Goal: Information Seeking & Learning: Learn about a topic

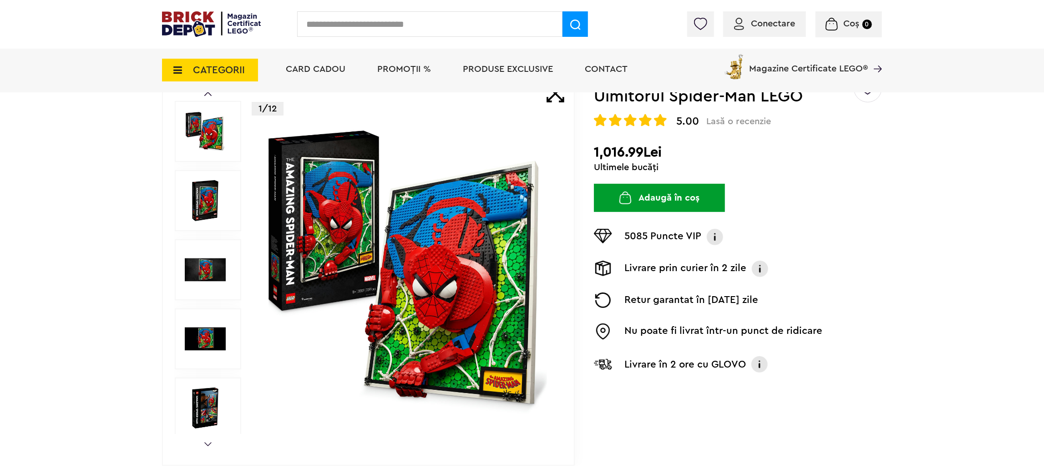
scroll to position [68, 0]
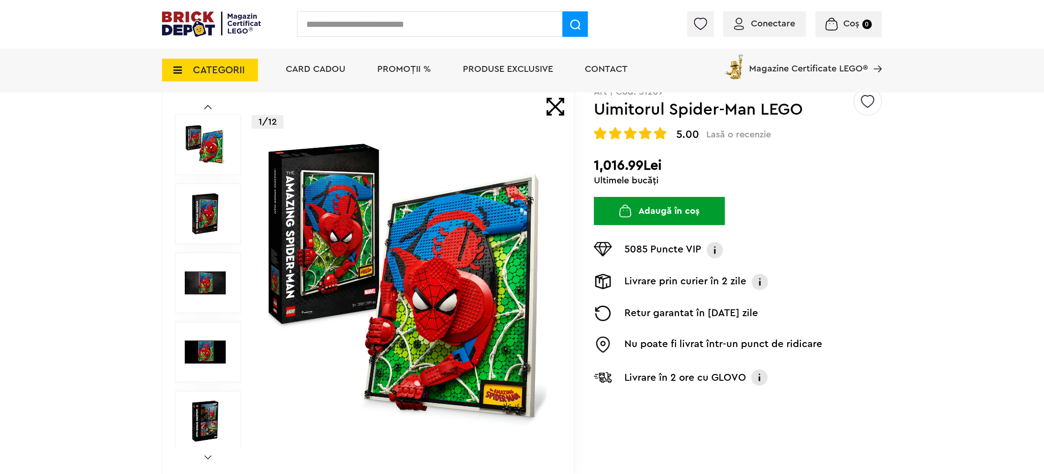
click at [212, 212] on img at bounding box center [205, 213] width 41 height 41
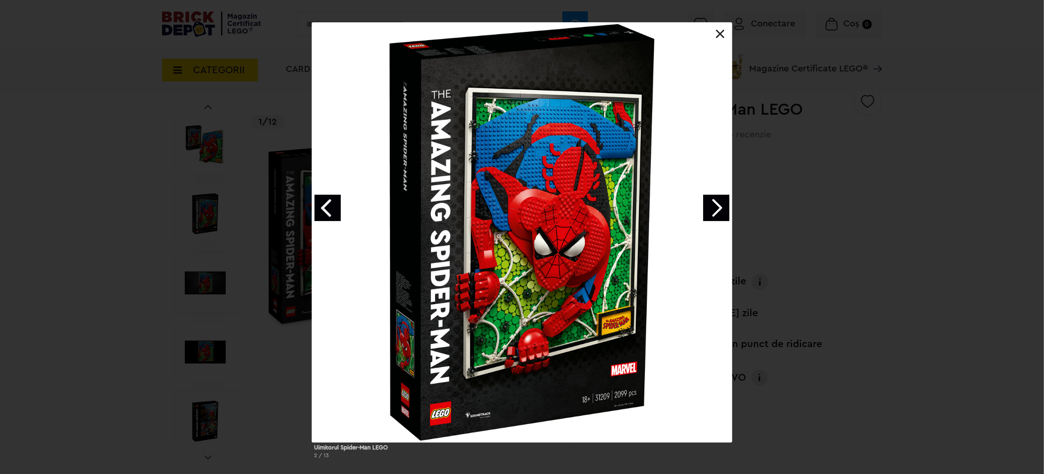
click at [717, 204] on link "Next image" at bounding box center [716, 208] width 26 height 26
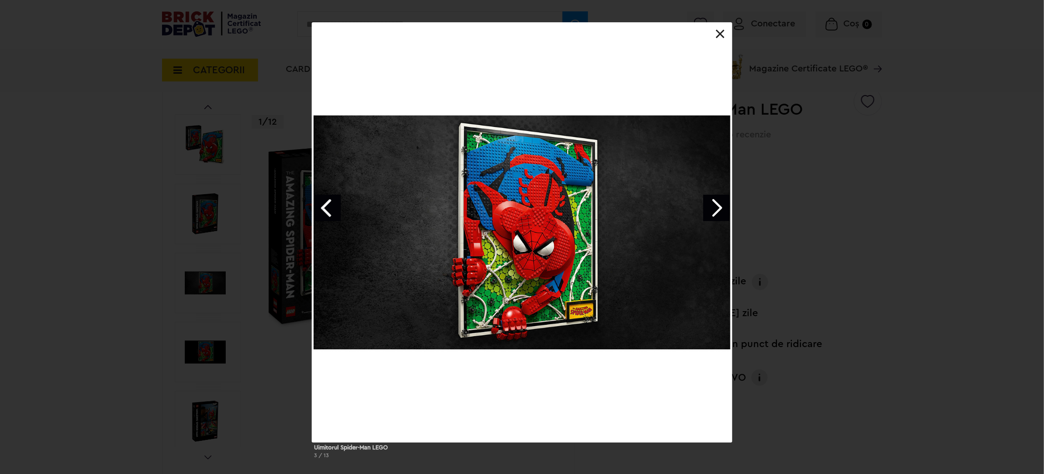
click at [717, 204] on link "Next image" at bounding box center [716, 208] width 26 height 26
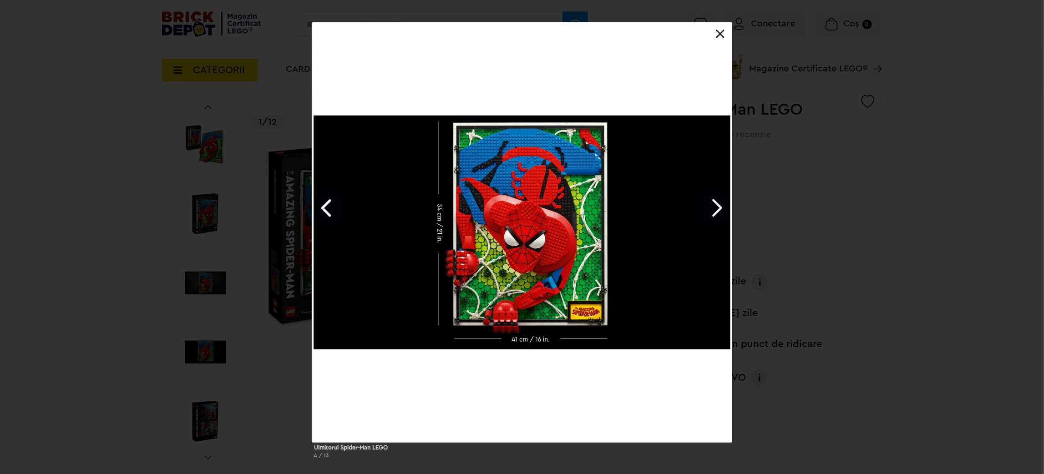
click at [717, 34] on link at bounding box center [720, 34] width 9 height 9
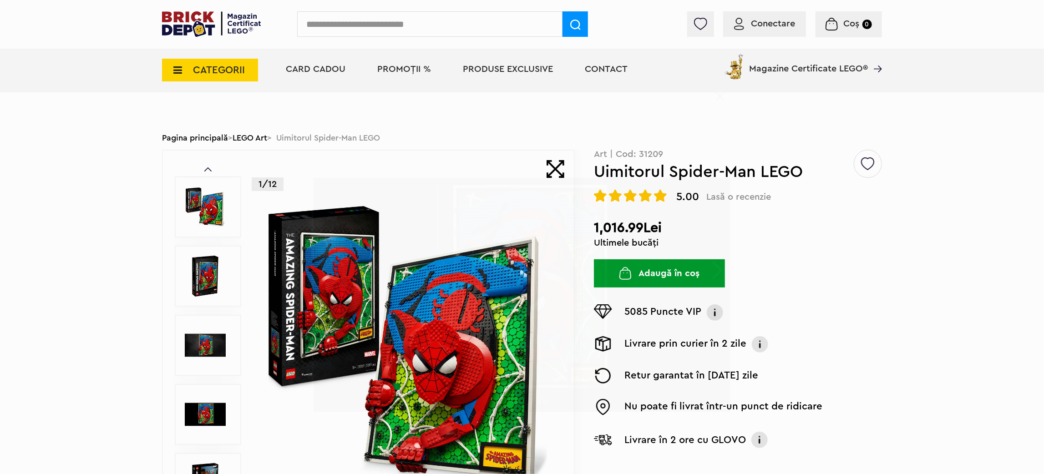
scroll to position [0, 0]
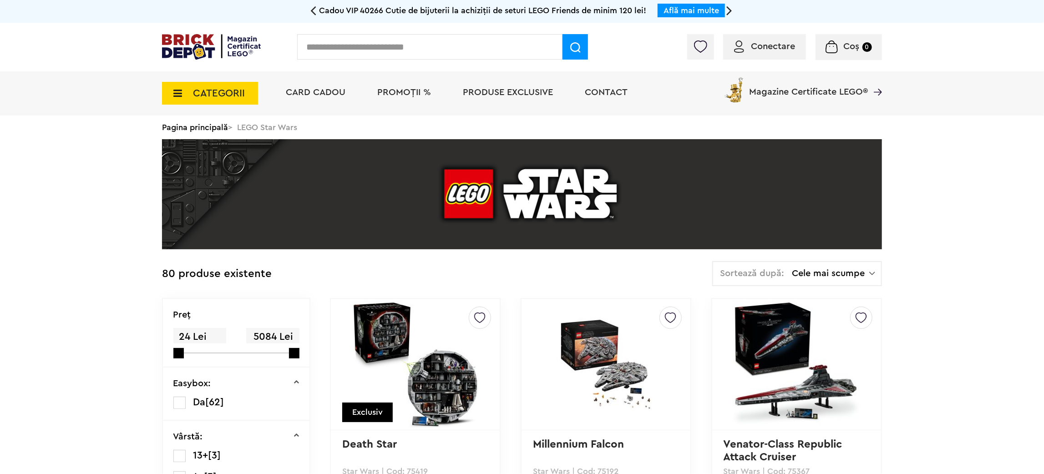
click at [173, 87] on span "CATEGORII" at bounding box center [210, 93] width 96 height 23
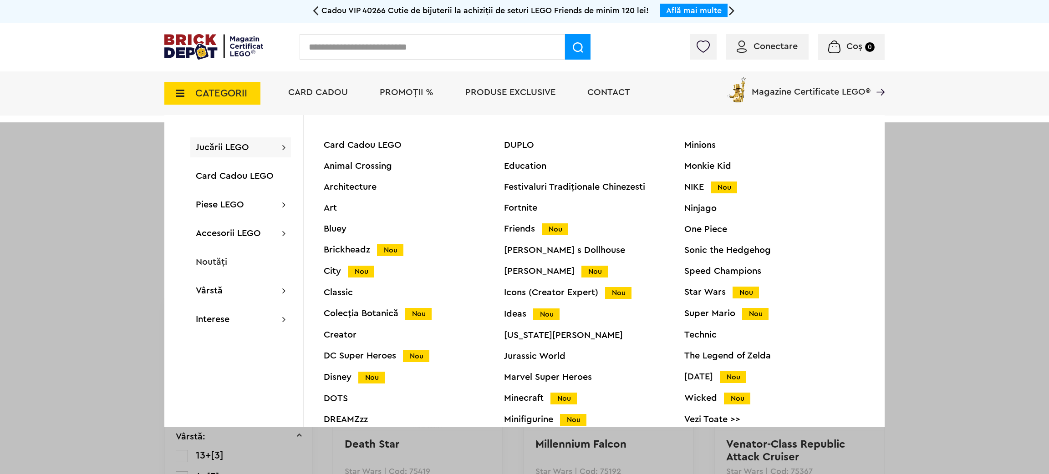
click at [699, 206] on div "Ninjago" at bounding box center [774, 208] width 180 height 9
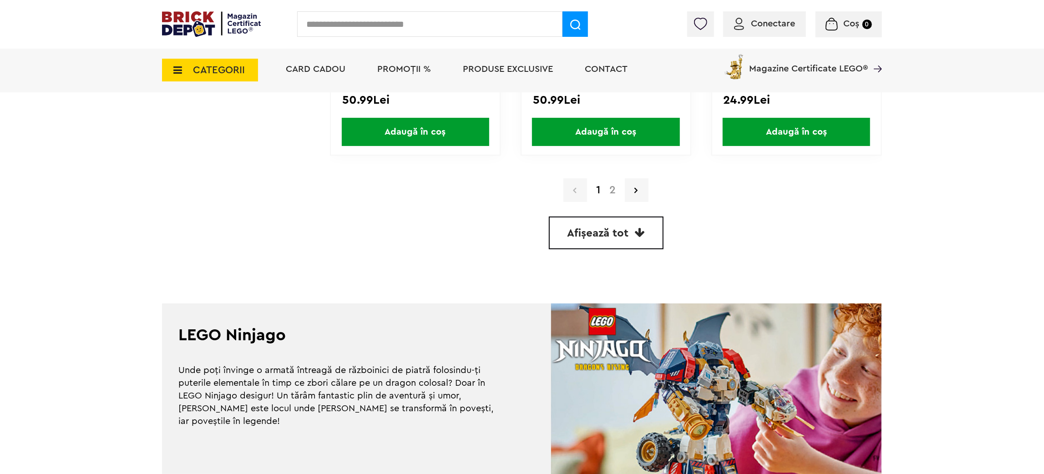
scroll to position [2685, 0]
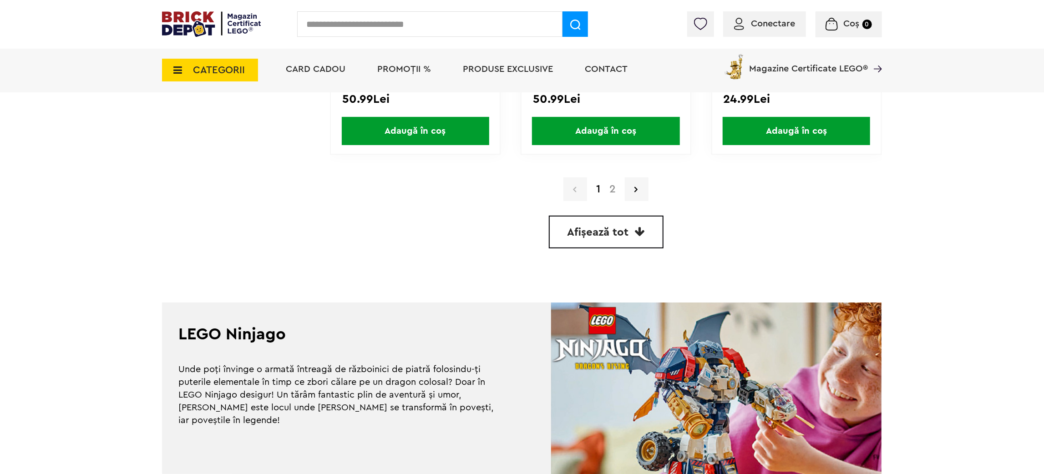
click at [614, 184] on link "2" at bounding box center [612, 189] width 15 height 11
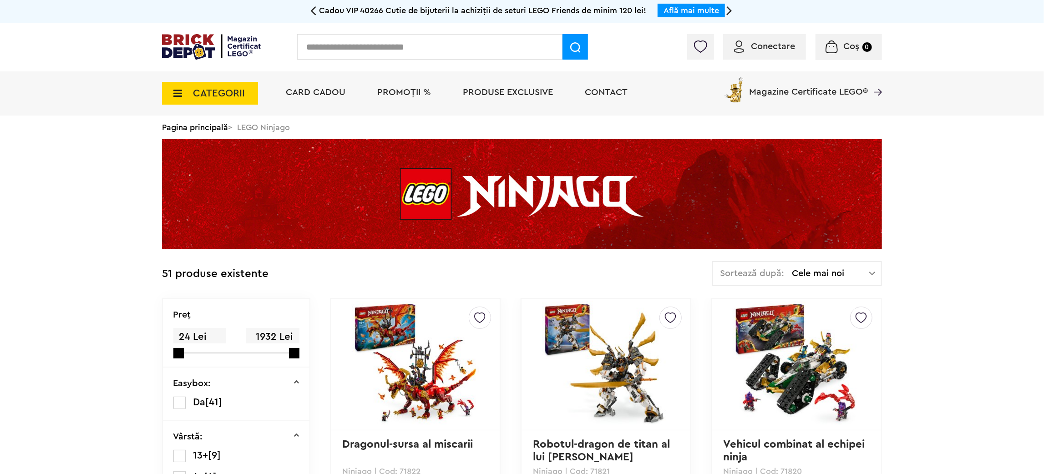
click at [174, 90] on icon at bounding box center [175, 93] width 14 height 10
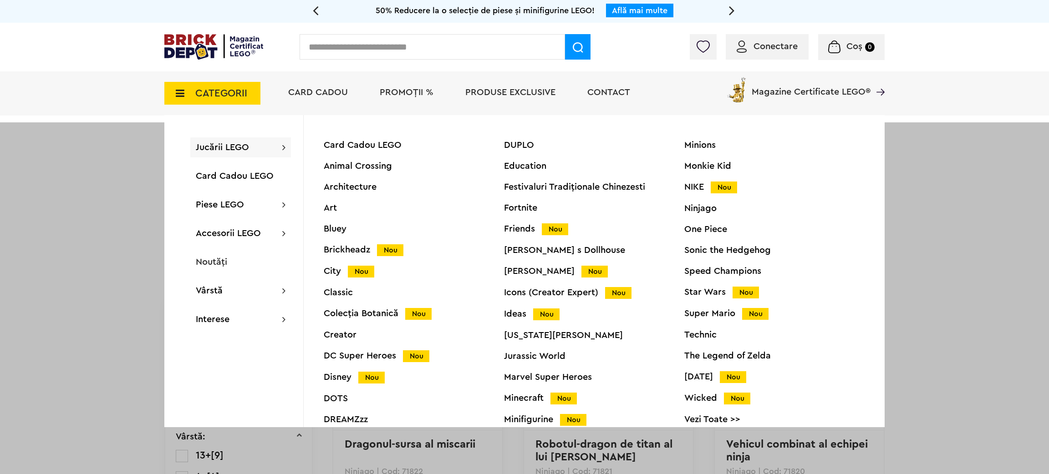
click at [335, 273] on div "City Nou" at bounding box center [414, 272] width 180 height 10
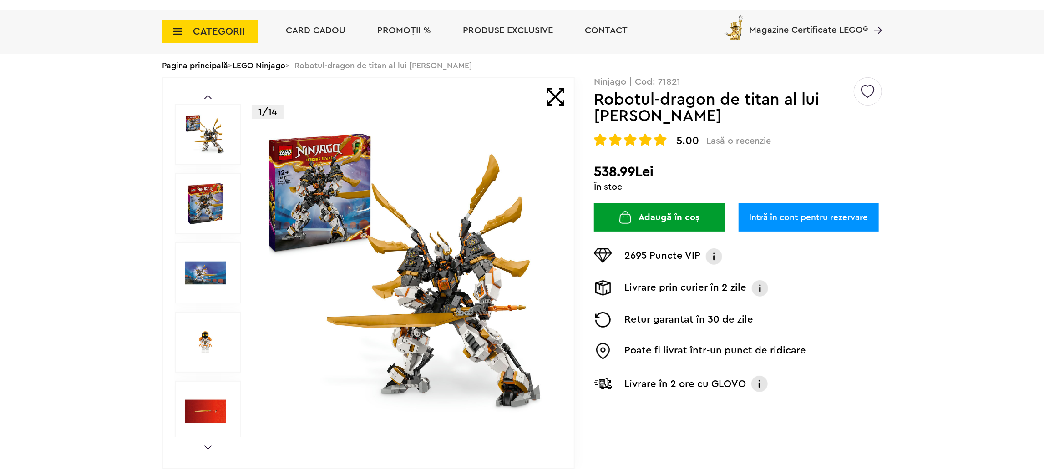
scroll to position [68, 0]
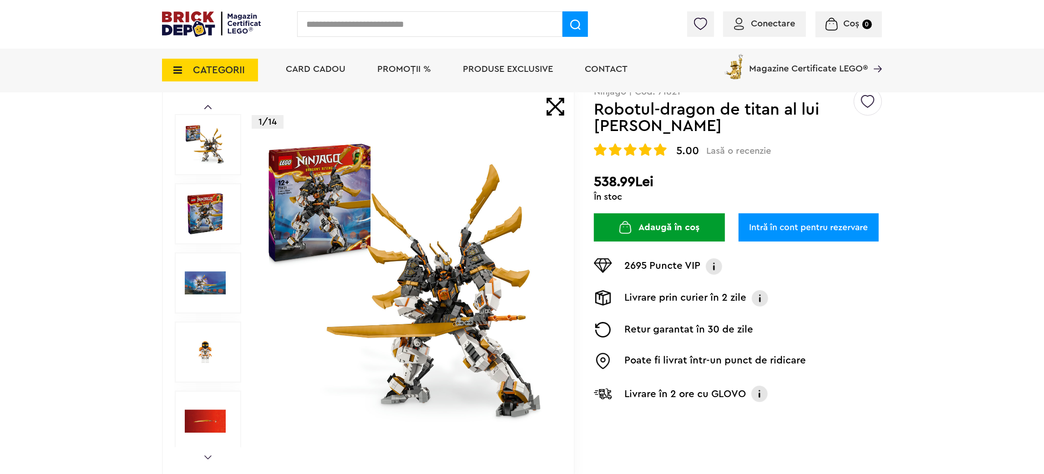
click at [198, 199] on img at bounding box center [205, 213] width 41 height 41
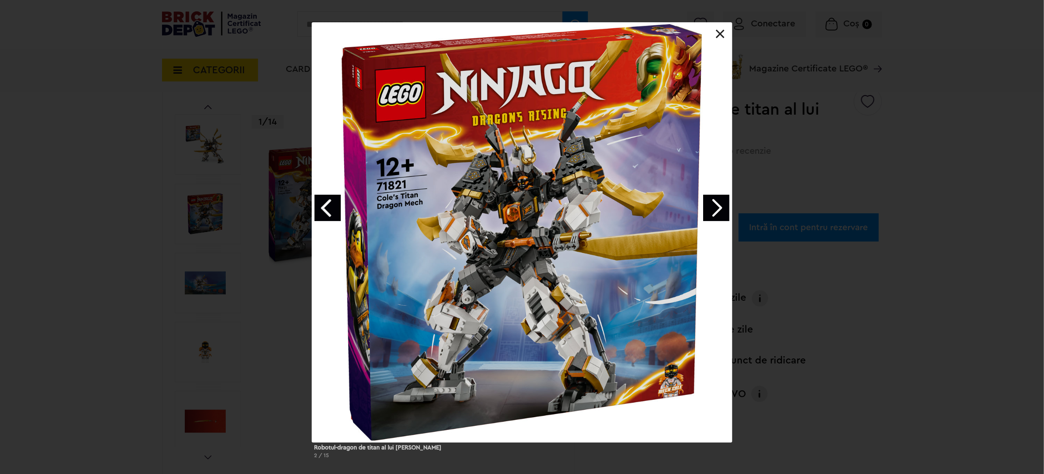
click at [719, 209] on link "Next image" at bounding box center [716, 208] width 26 height 26
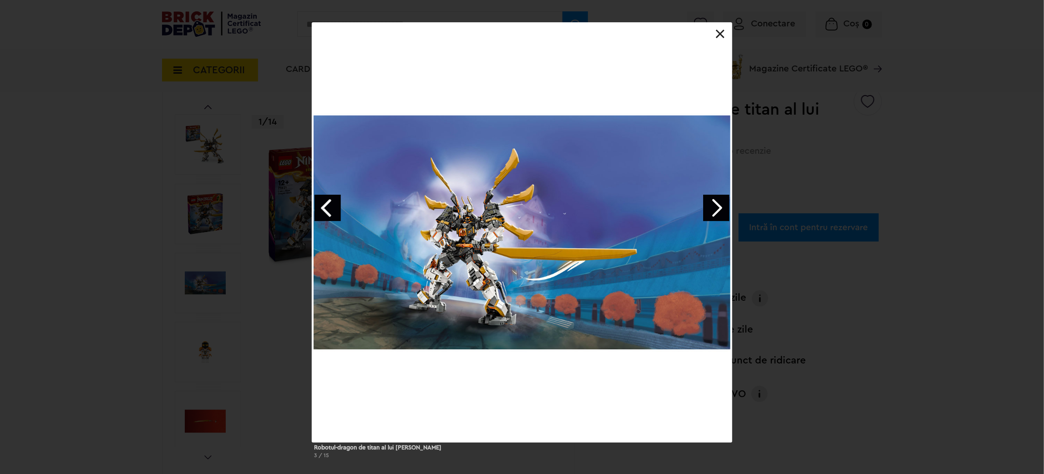
click at [719, 209] on link "Next image" at bounding box center [716, 208] width 26 height 26
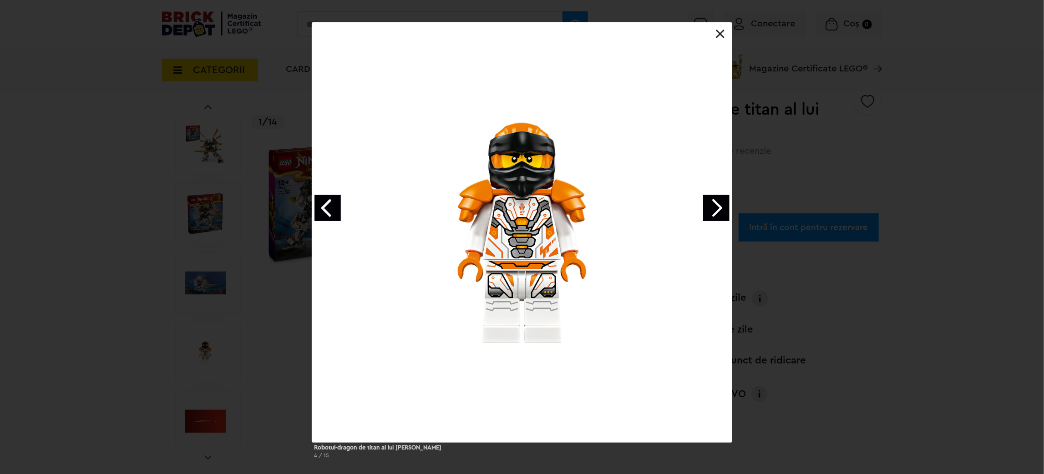
click at [719, 209] on link "Next image" at bounding box center [716, 208] width 26 height 26
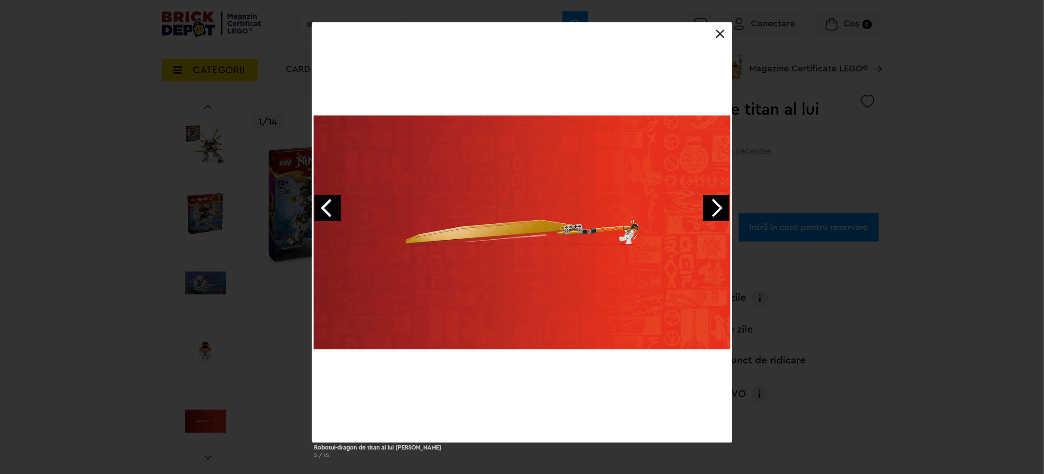
click at [719, 209] on link "Next image" at bounding box center [716, 208] width 26 height 26
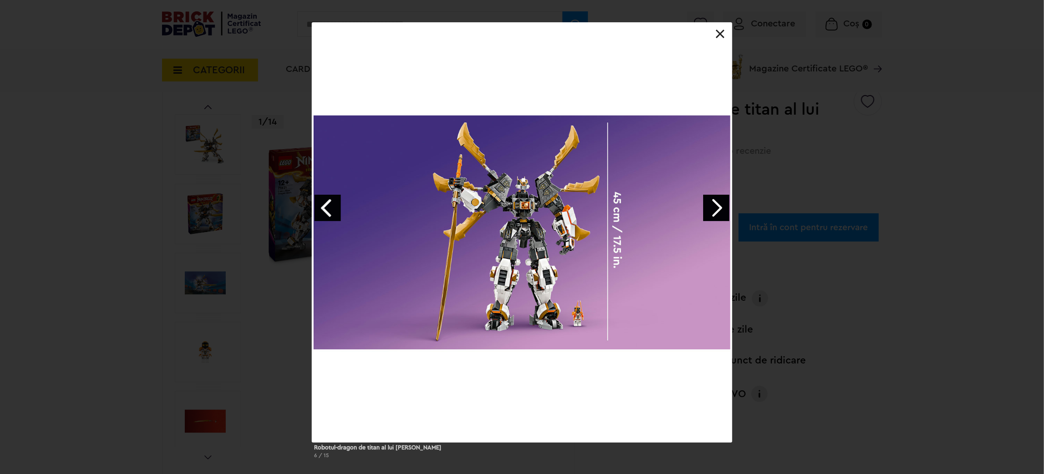
click at [719, 35] on link at bounding box center [720, 34] width 9 height 9
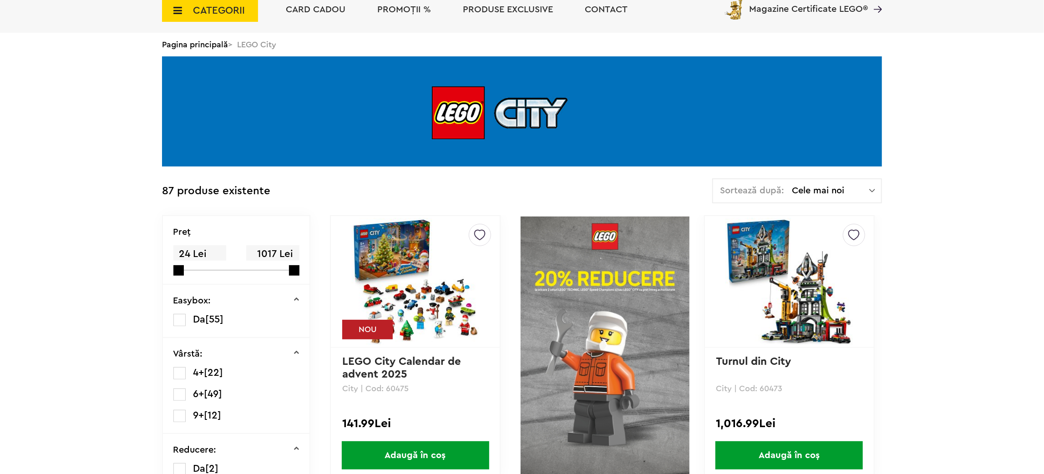
scroll to position [137, 0]
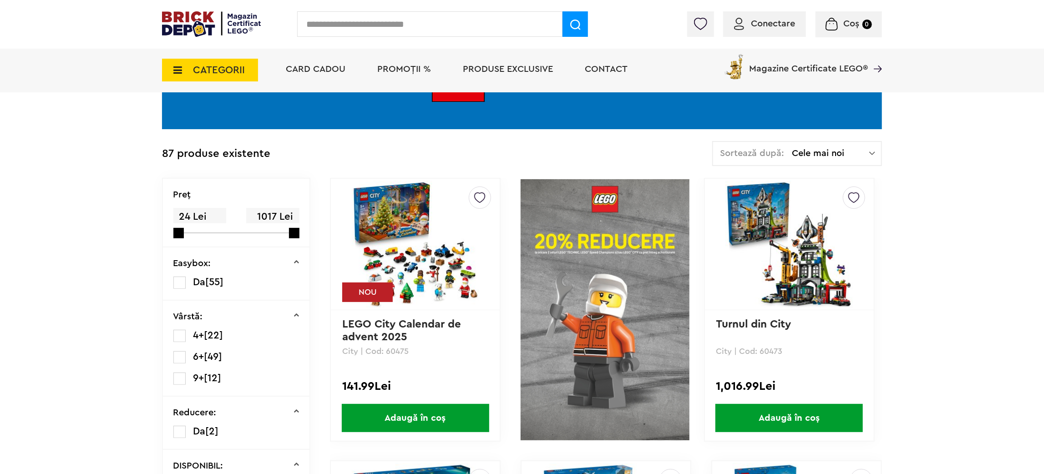
click at [848, 153] on span "Cele mai noi" at bounding box center [830, 153] width 77 height 9
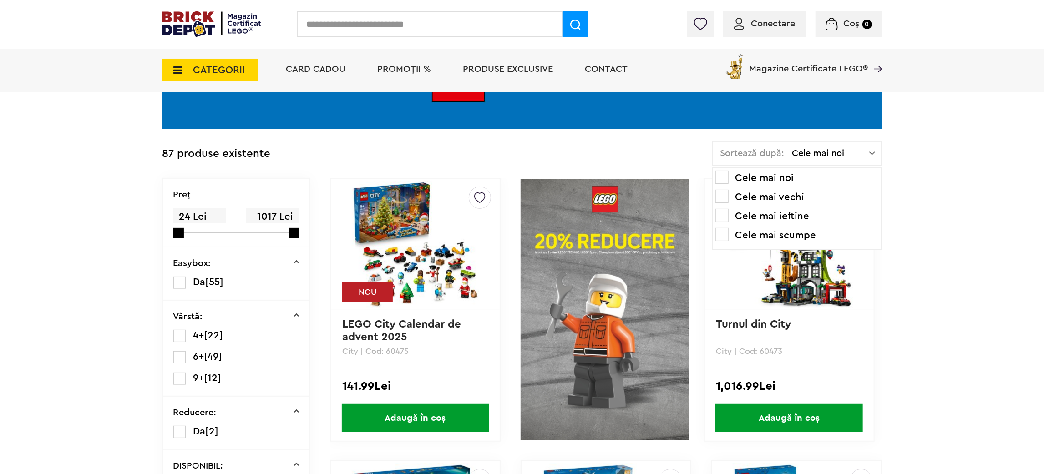
click at [769, 233] on li "Cele mai scumpe" at bounding box center [797, 235] width 163 height 15
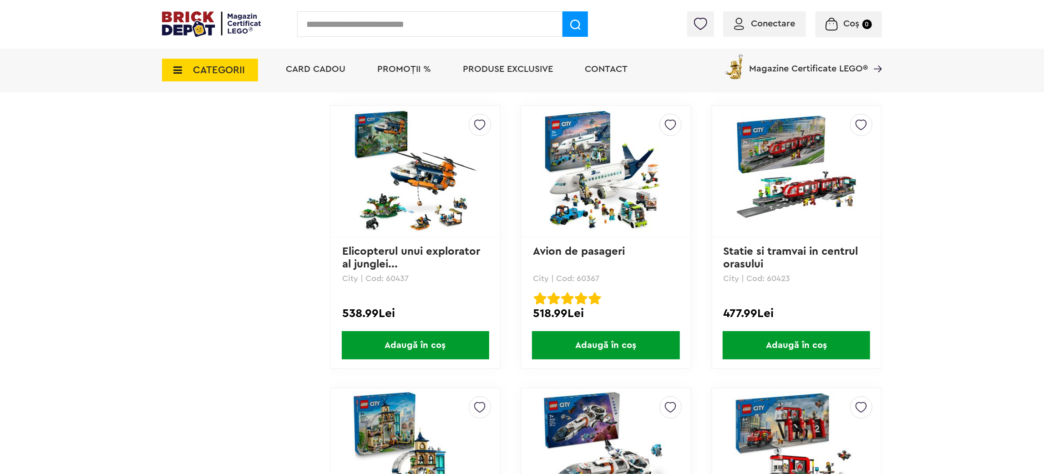
scroll to position [1970, 0]
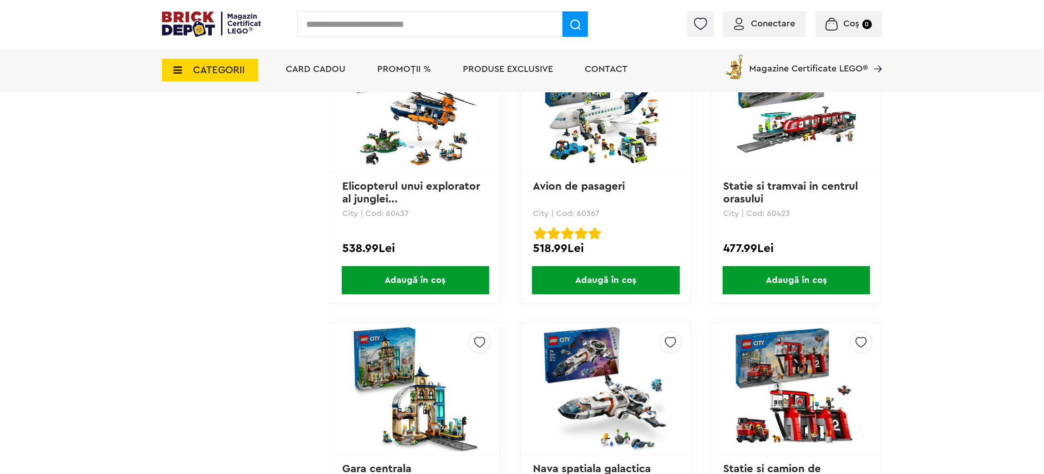
click at [425, 106] on img at bounding box center [415, 106] width 127 height 127
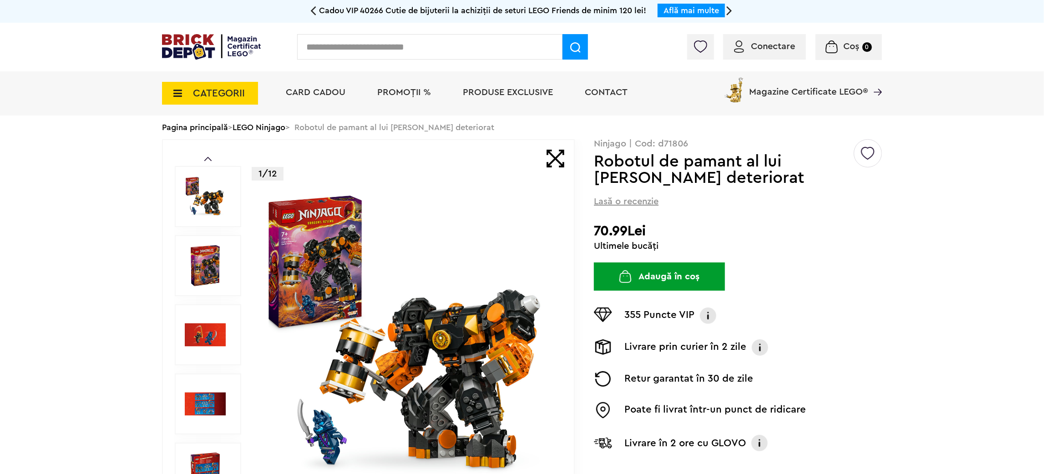
click at [269, 127] on link "LEGO Ninjago" at bounding box center [259, 127] width 53 height 8
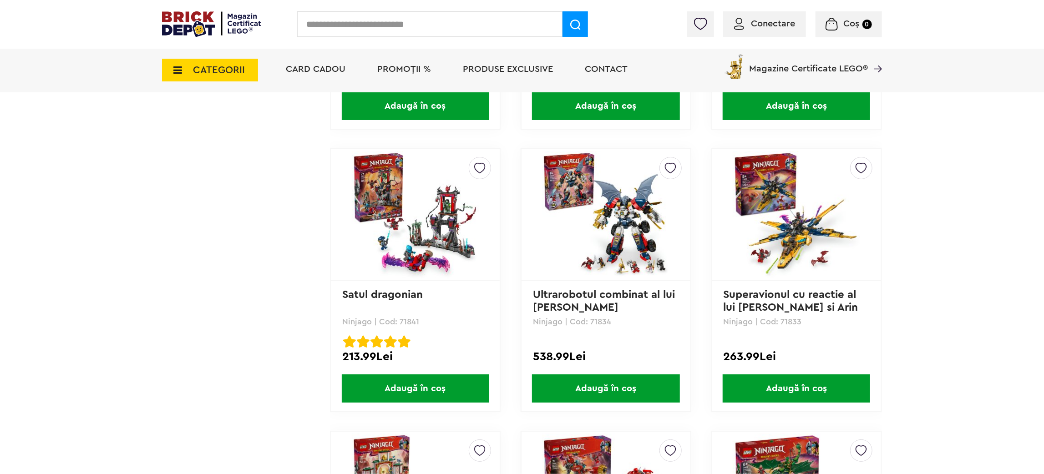
scroll to position [1570, 0]
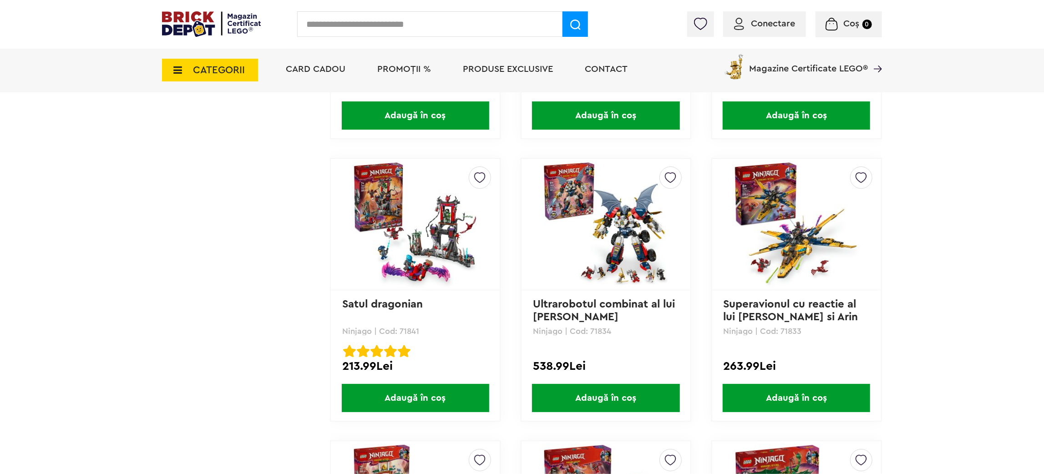
click at [627, 244] on img at bounding box center [605, 224] width 127 height 127
